Goal: Task Accomplishment & Management: Manage account settings

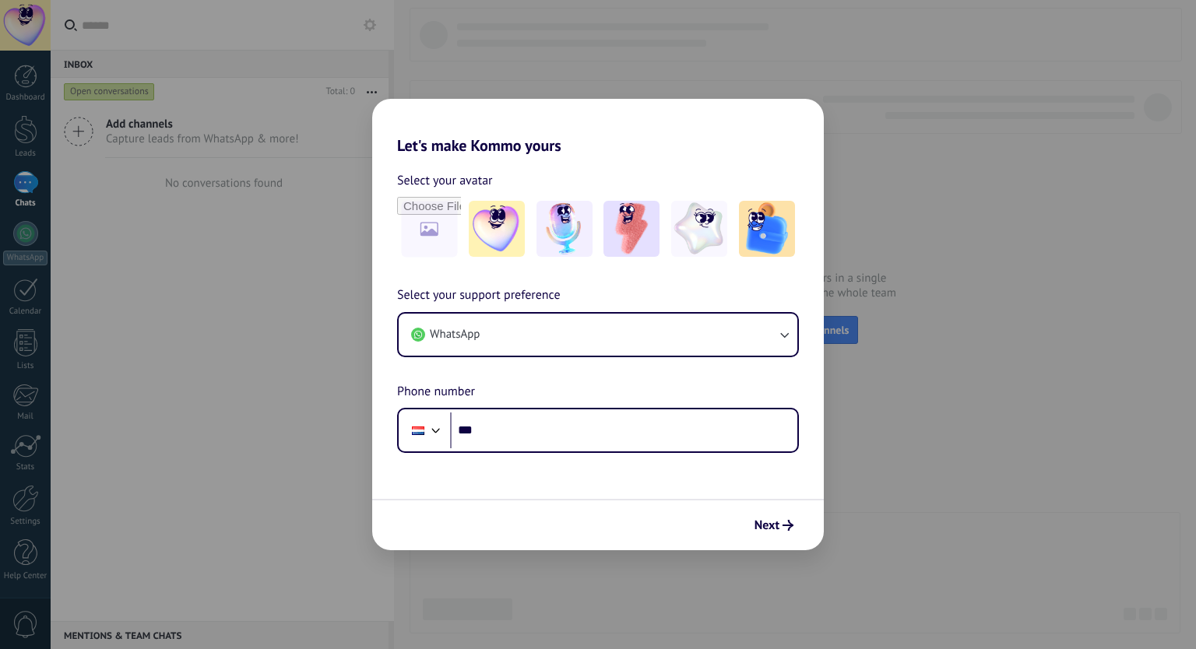
click at [574, 337] on button "WhatsApp" at bounding box center [598, 335] width 399 height 42
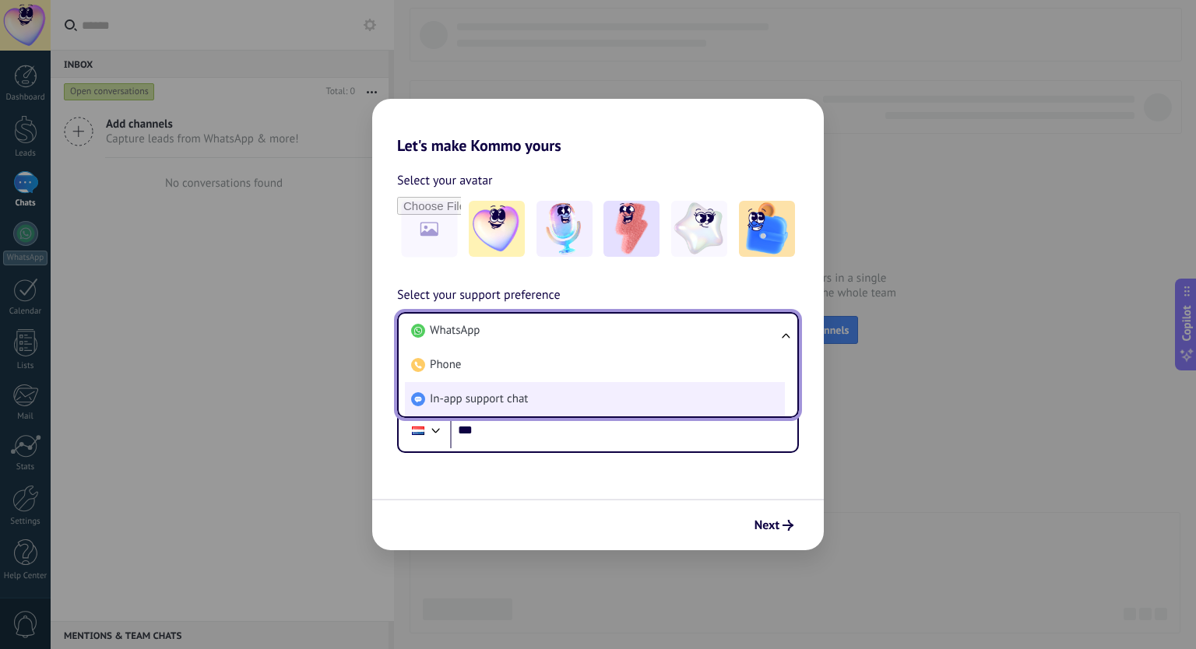
click at [559, 406] on li "In-app support chat" at bounding box center [595, 399] width 380 height 34
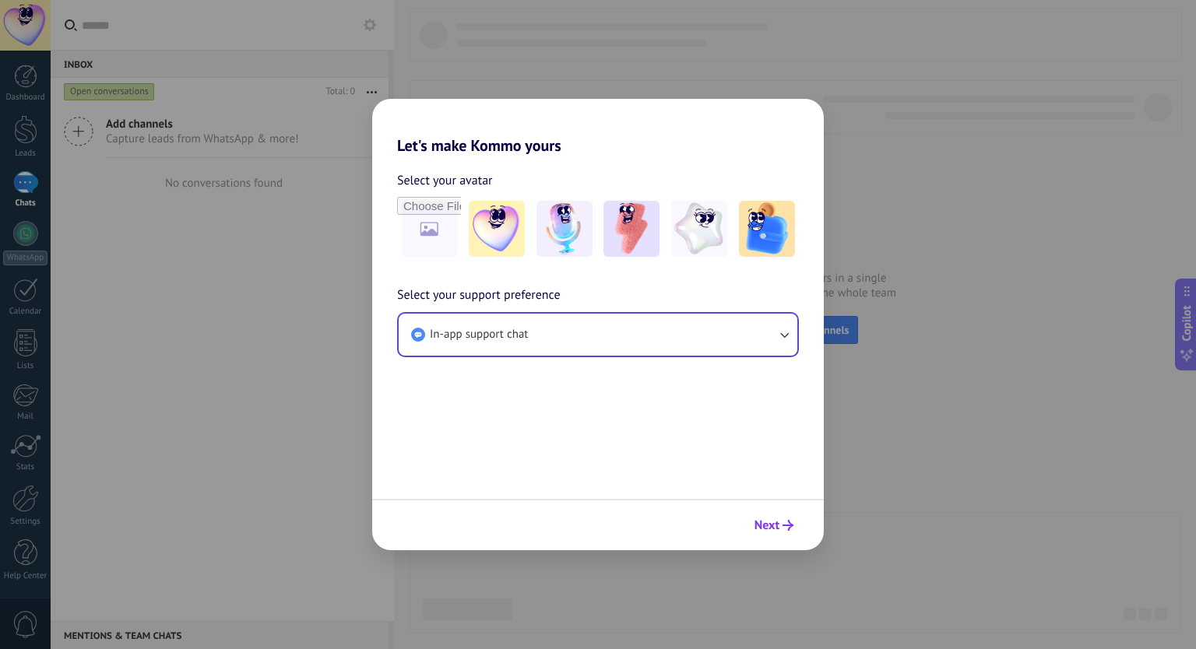
click at [757, 524] on span "Next" at bounding box center [766, 525] width 25 height 11
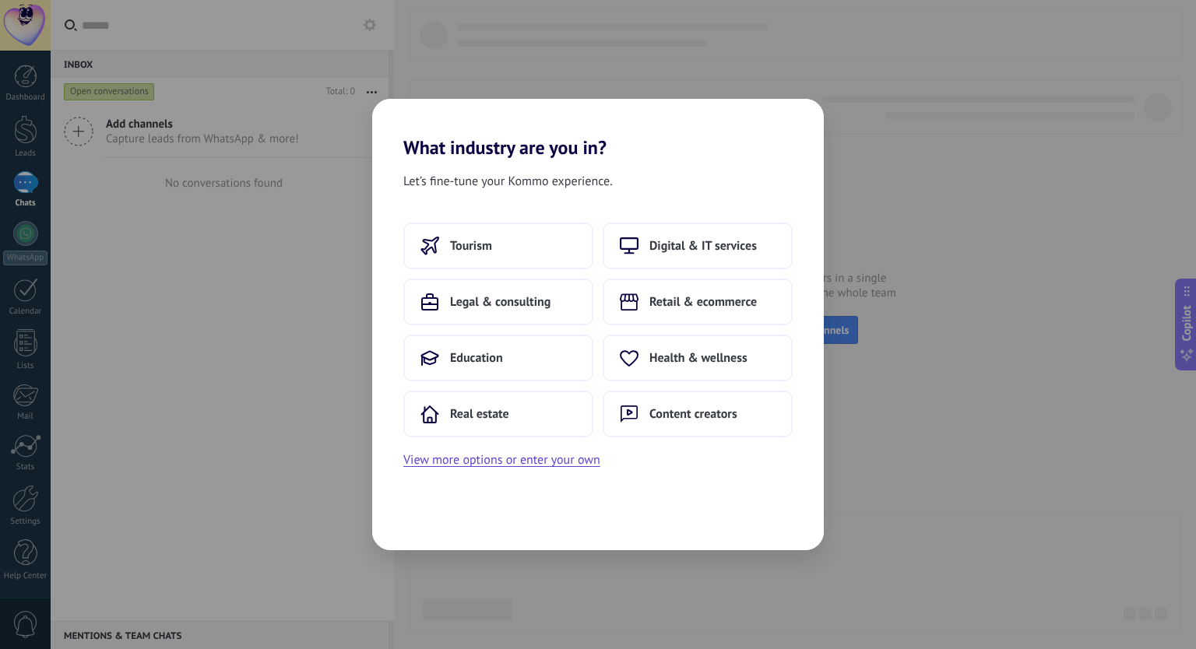
click at [727, 437] on button "Content creators" at bounding box center [697, 414] width 190 height 47
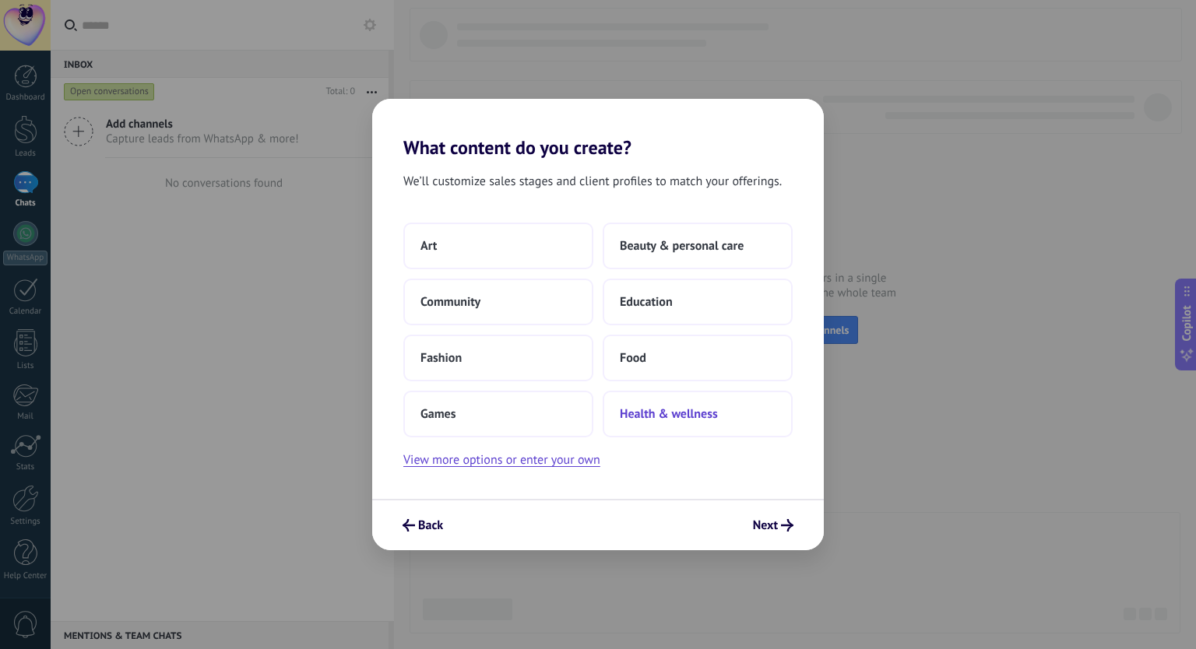
click at [733, 431] on button "Health & wellness" at bounding box center [697, 414] width 190 height 47
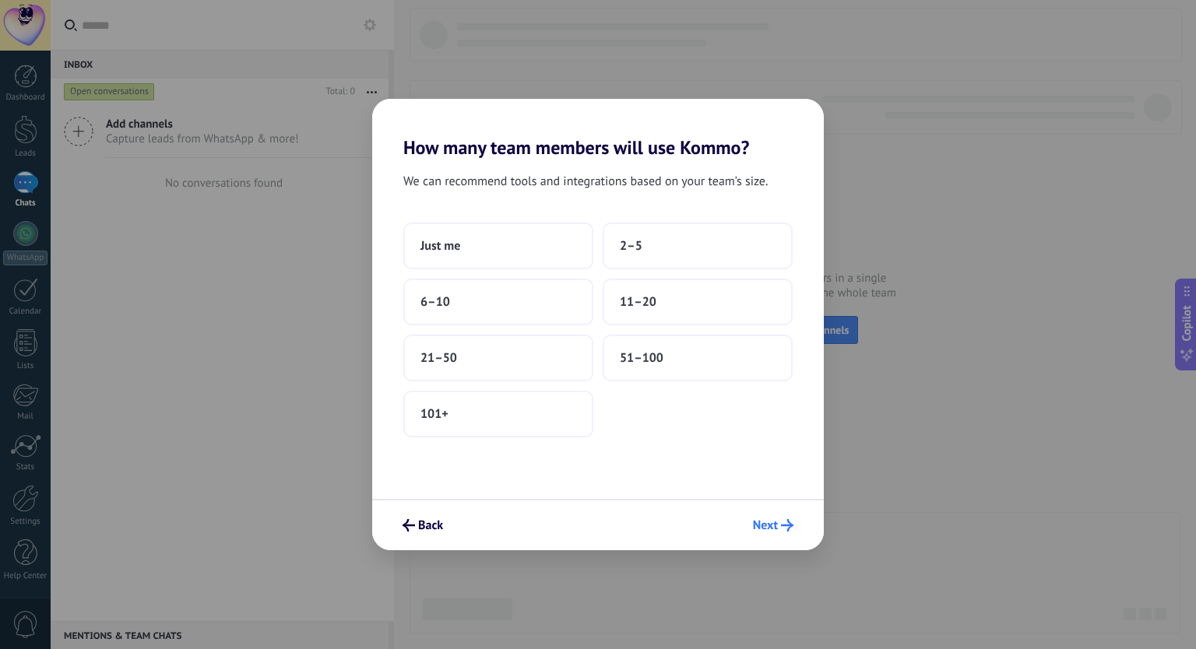
click at [774, 521] on span "Next" at bounding box center [765, 525] width 25 height 11
click at [716, 346] on button "51–100" at bounding box center [697, 358] width 190 height 47
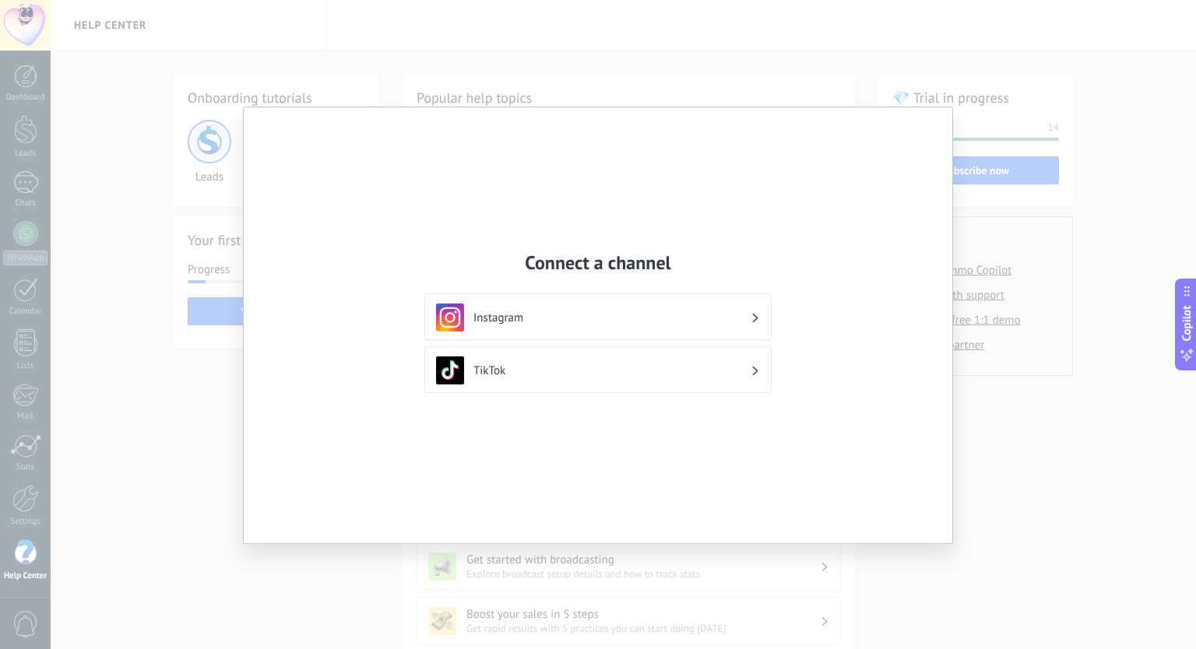
click at [529, 368] on h3 "TikTok" at bounding box center [611, 370] width 277 height 15
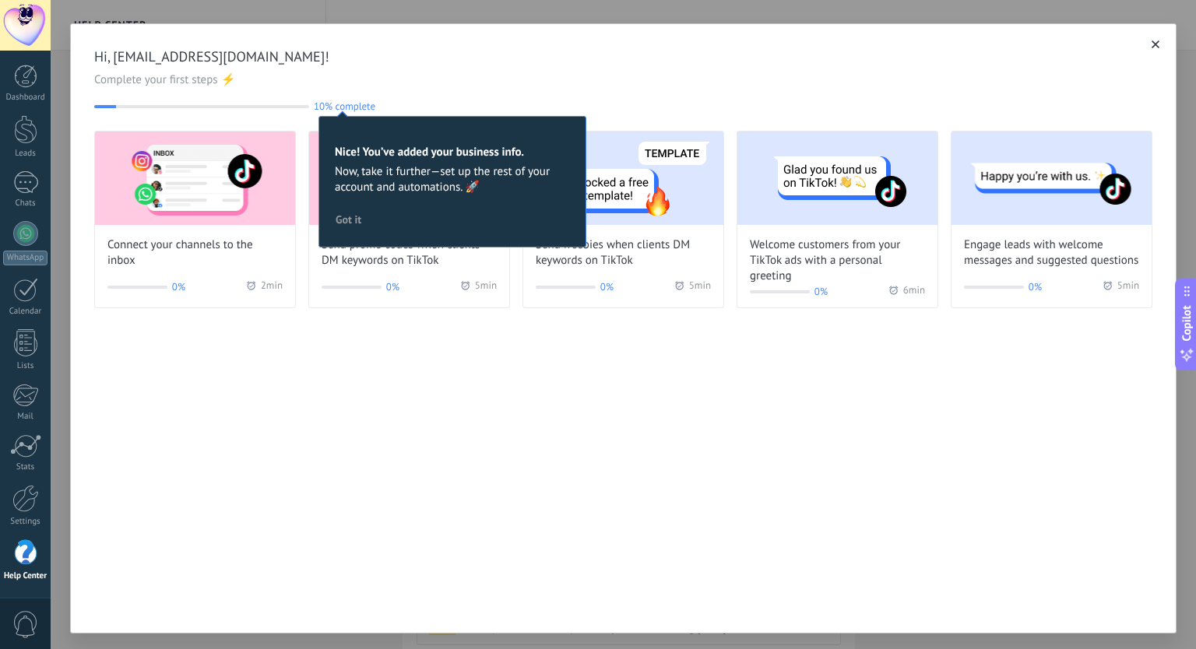
click at [1151, 46] on icon "button" at bounding box center [1155, 44] width 8 height 8
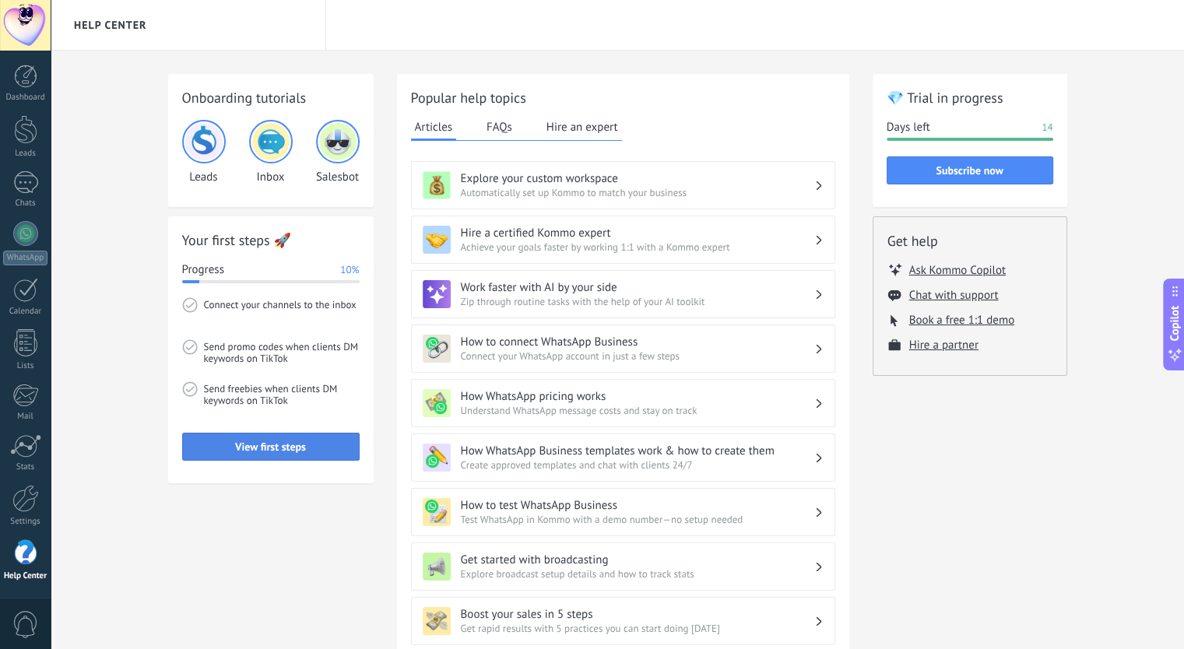
click at [255, 452] on span "View first steps" at bounding box center [270, 446] width 71 height 11
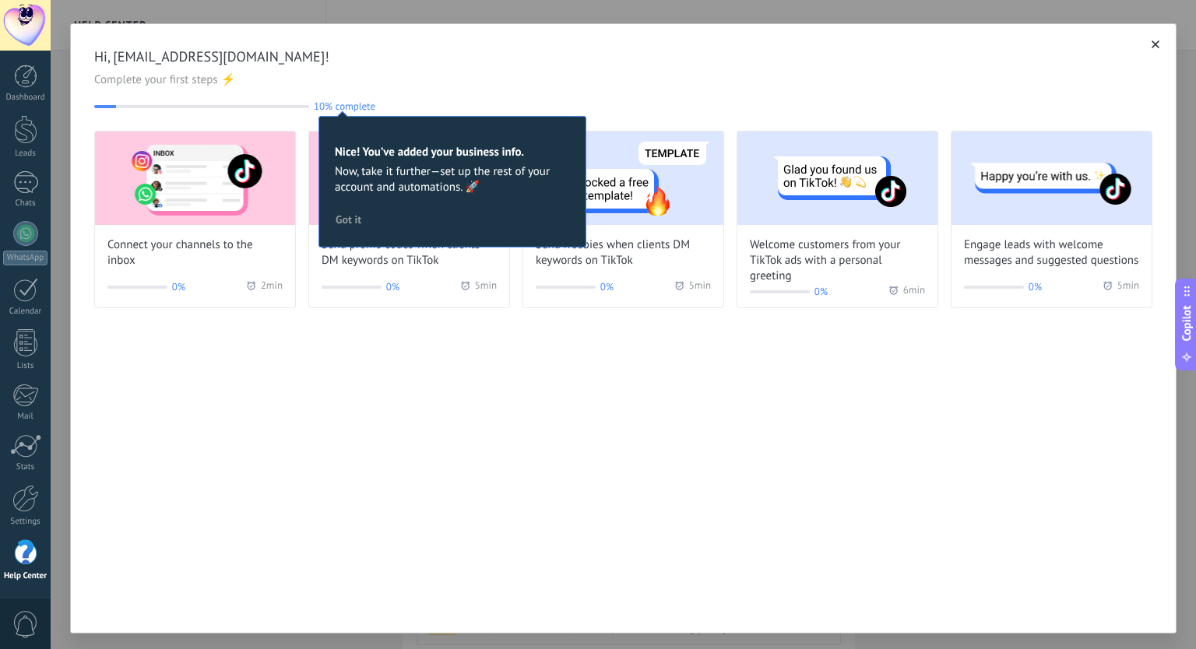
click at [1153, 48] on use "button" at bounding box center [1155, 44] width 8 height 8
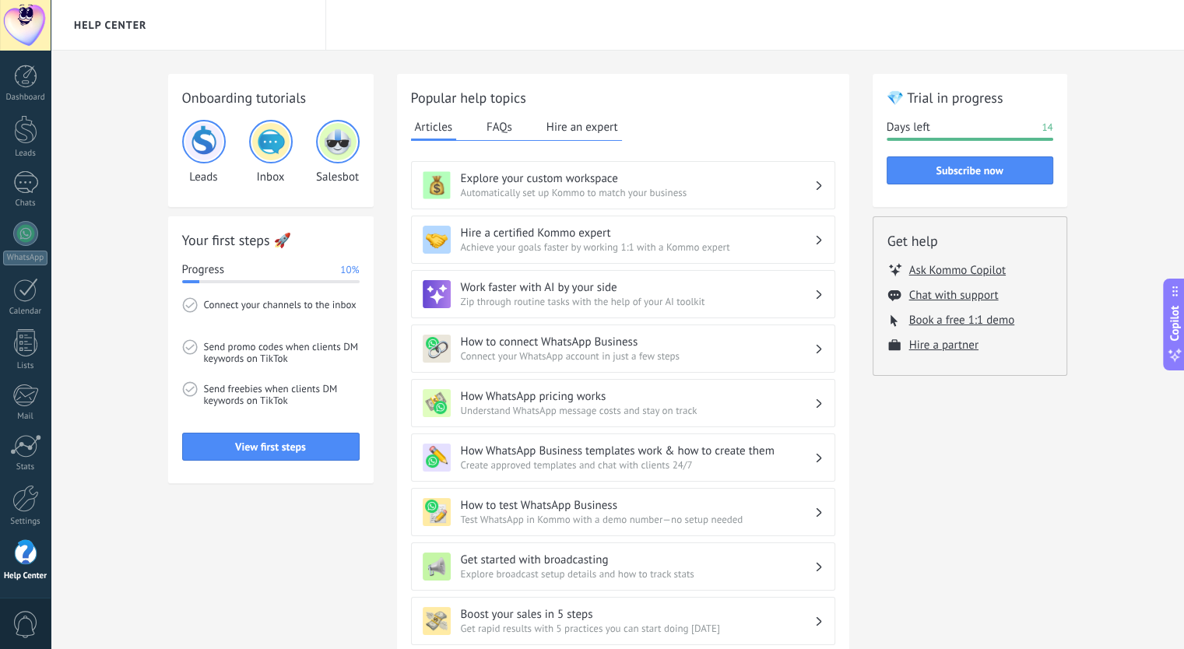
click at [37, 31] on div at bounding box center [25, 25] width 51 height 51
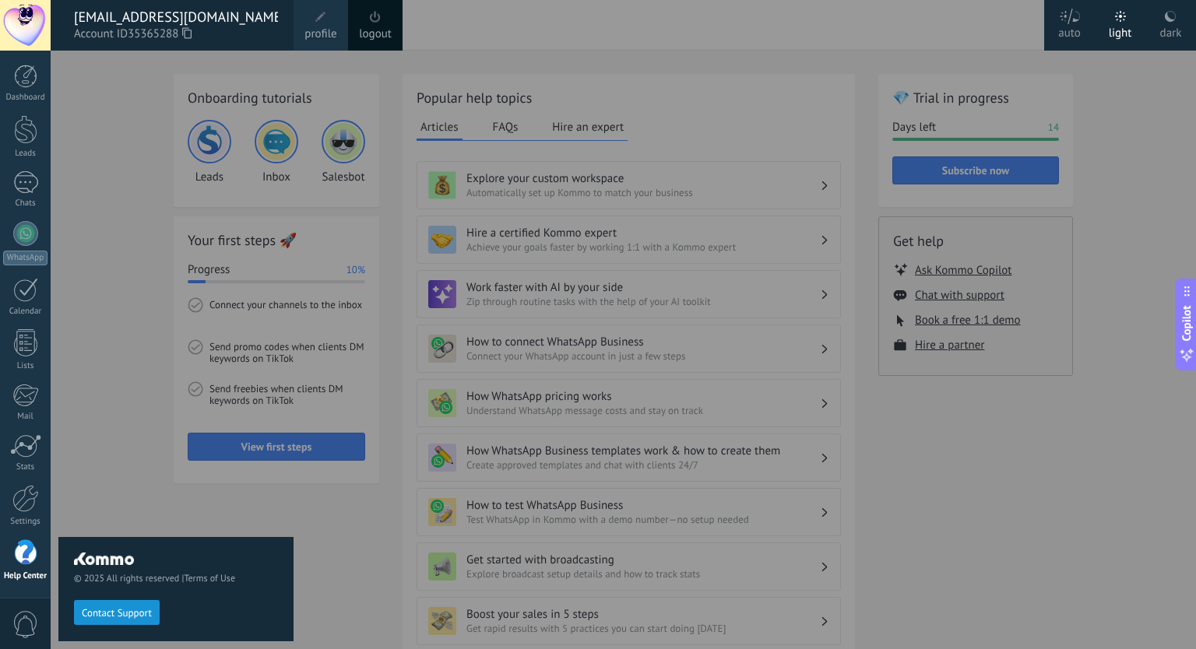
click at [187, 36] on icon at bounding box center [186, 33] width 9 height 12
click at [544, 466] on div at bounding box center [649, 324] width 1196 height 649
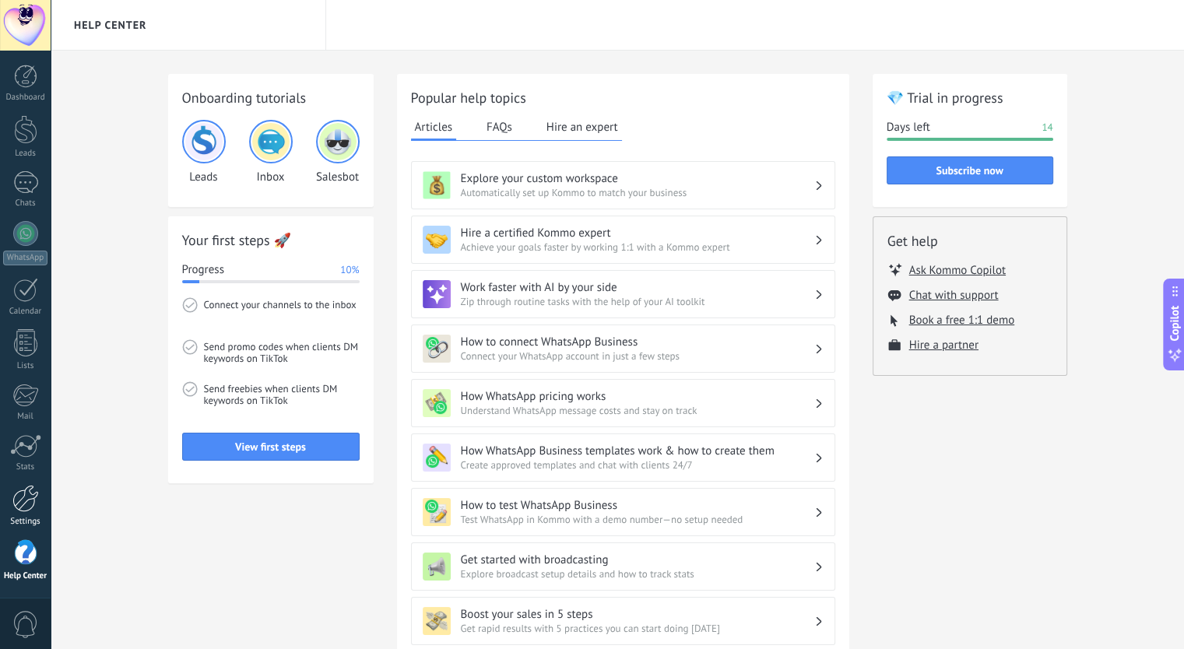
click at [22, 497] on div at bounding box center [25, 498] width 26 height 27
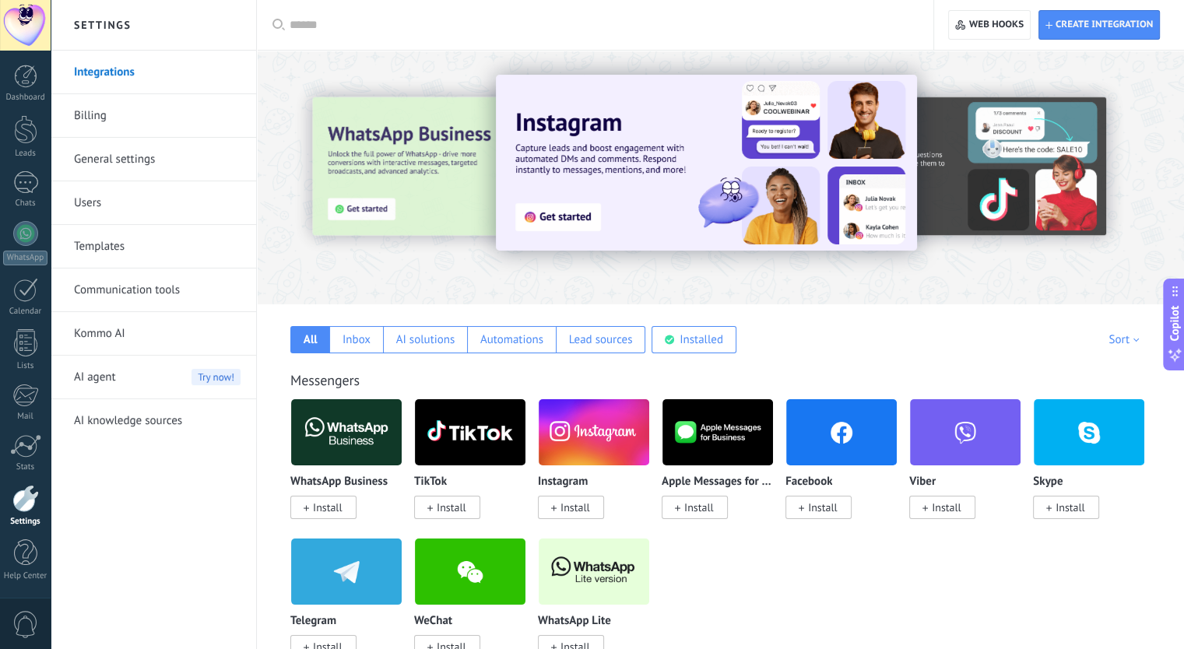
click at [94, 194] on link "Users" at bounding box center [157, 203] width 167 height 44
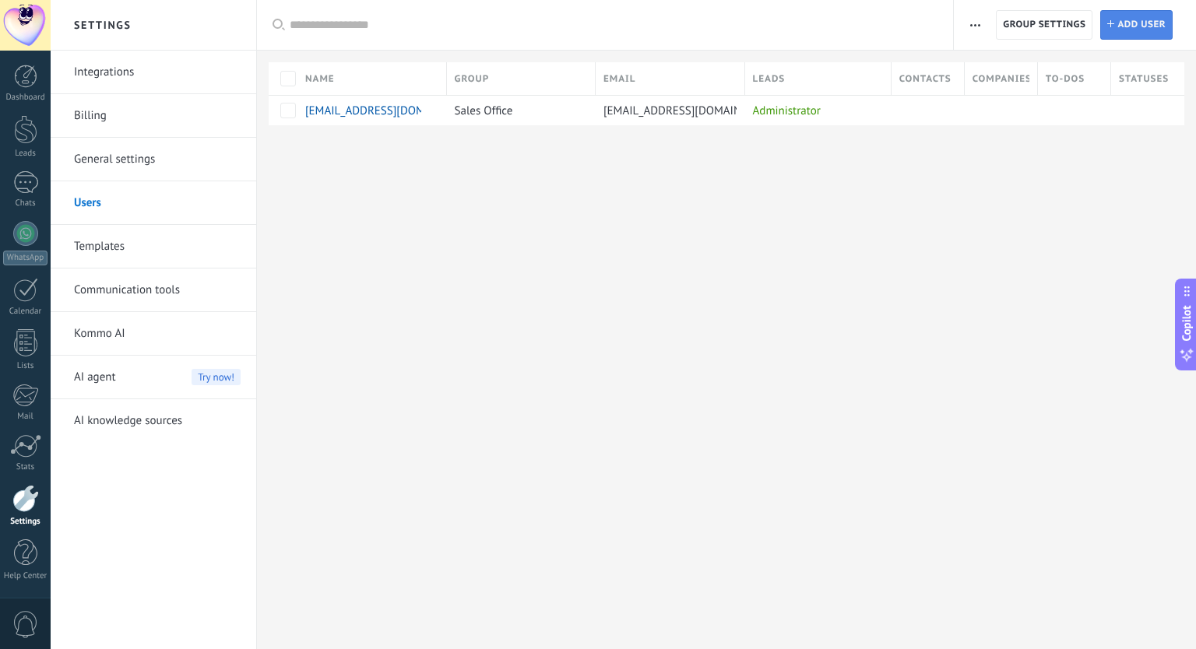
click at [1164, 29] on span "Add user" at bounding box center [1141, 25] width 48 height 28
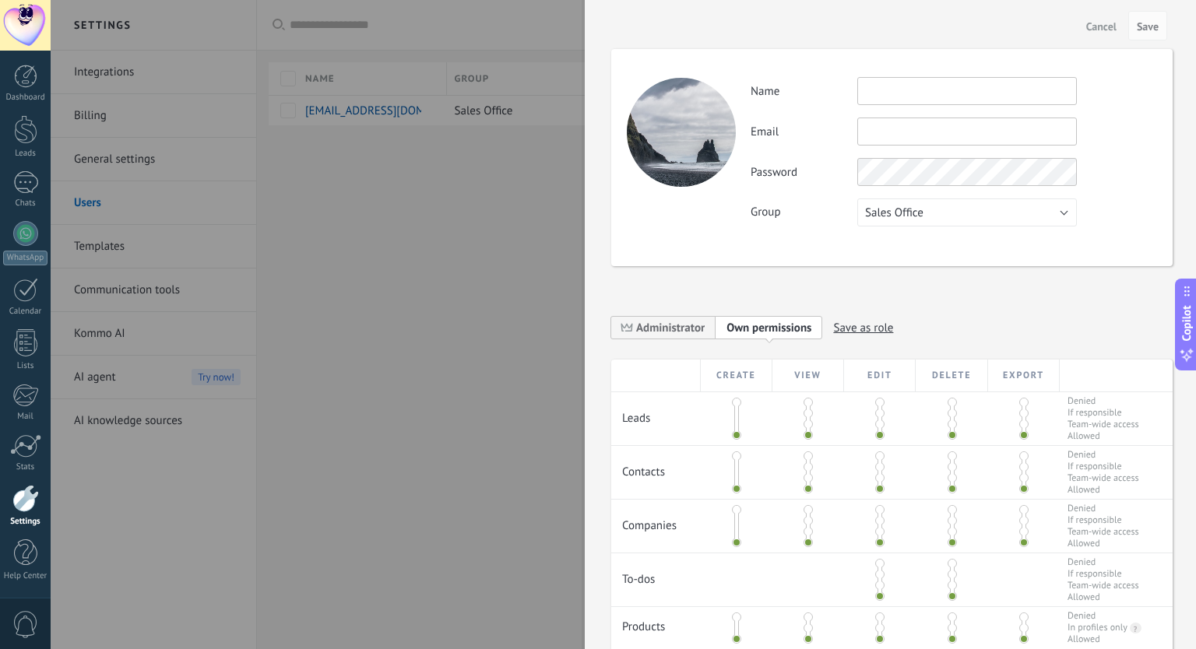
click at [893, 118] on input "text" at bounding box center [966, 132] width 219 height 28
type input "**********"
click at [669, 331] on span "Administrator" at bounding box center [670, 328] width 68 height 15
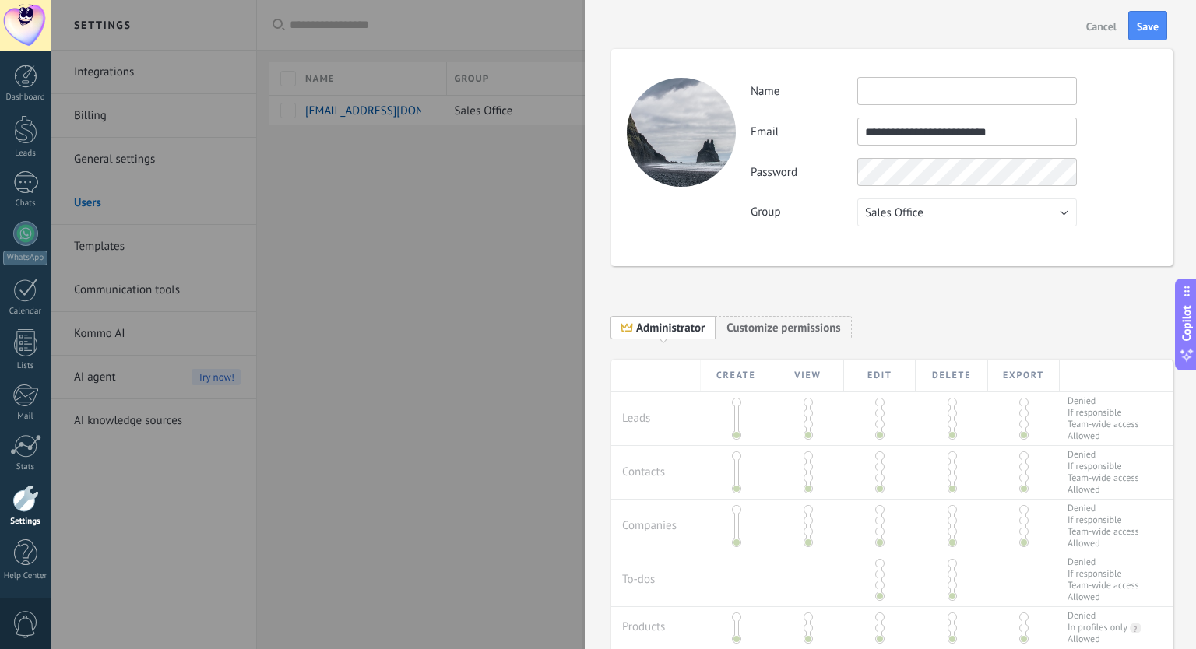
click at [1138, 169] on div "Password" at bounding box center [953, 172] width 406 height 28
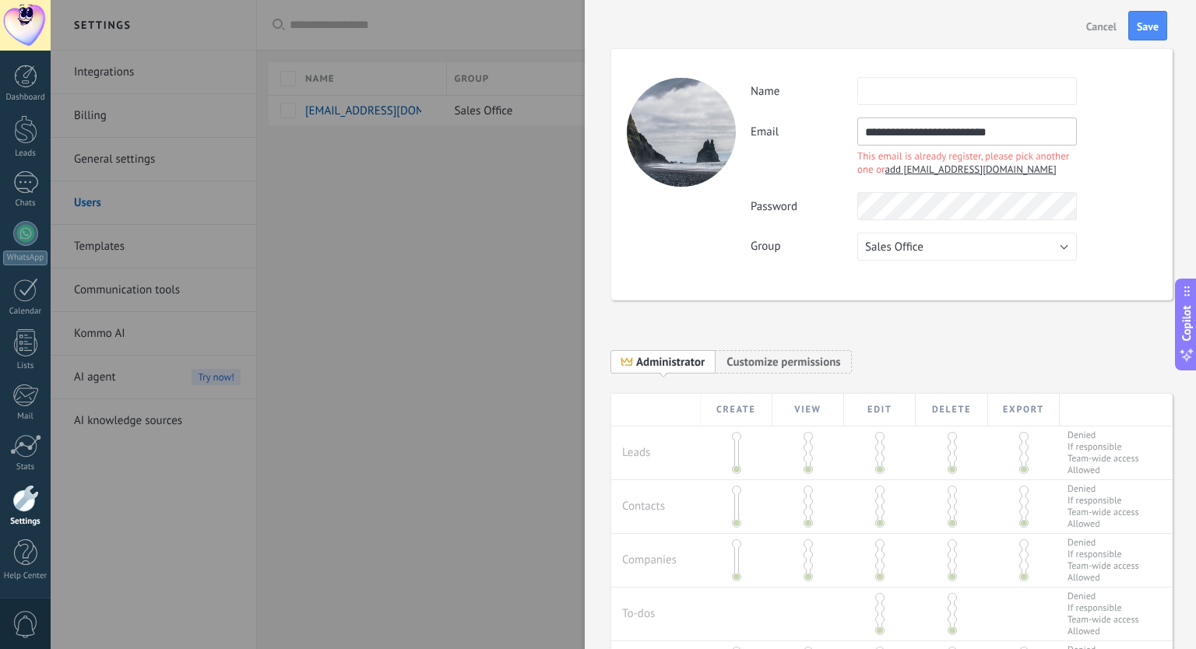
click at [952, 173] on span "add aradchenko@team.amocrm.com" at bounding box center [970, 169] width 171 height 13
type input "**********"
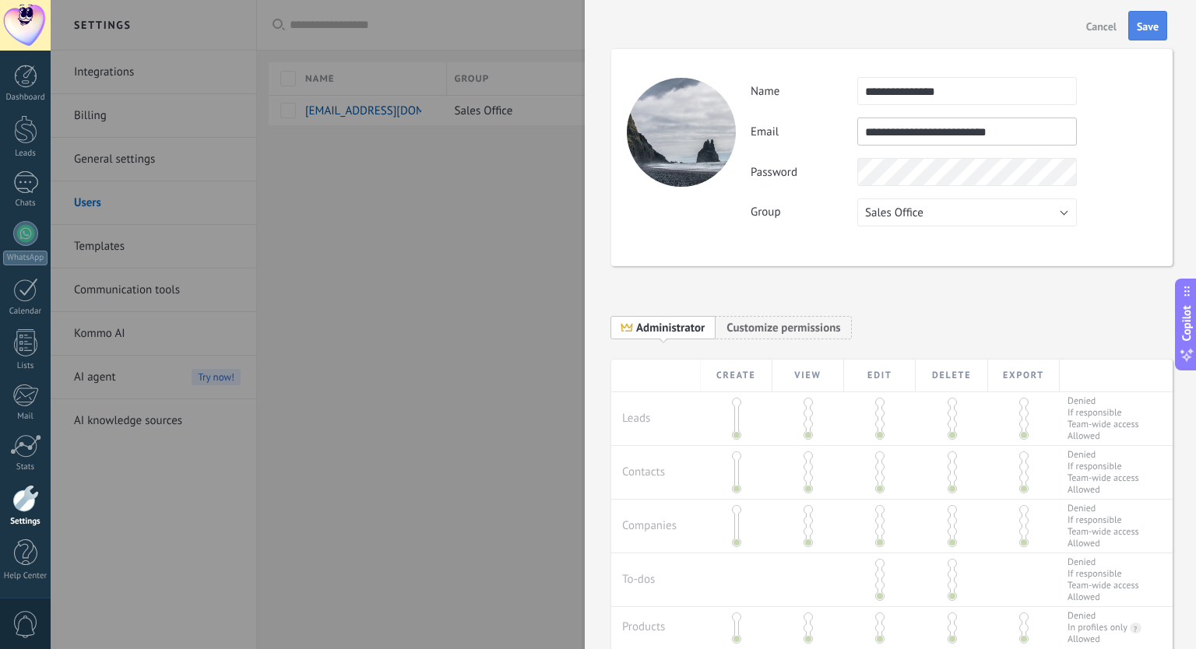
click at [1152, 21] on span "Save" at bounding box center [1147, 26] width 22 height 11
